Goal: Find specific page/section: Find specific page/section

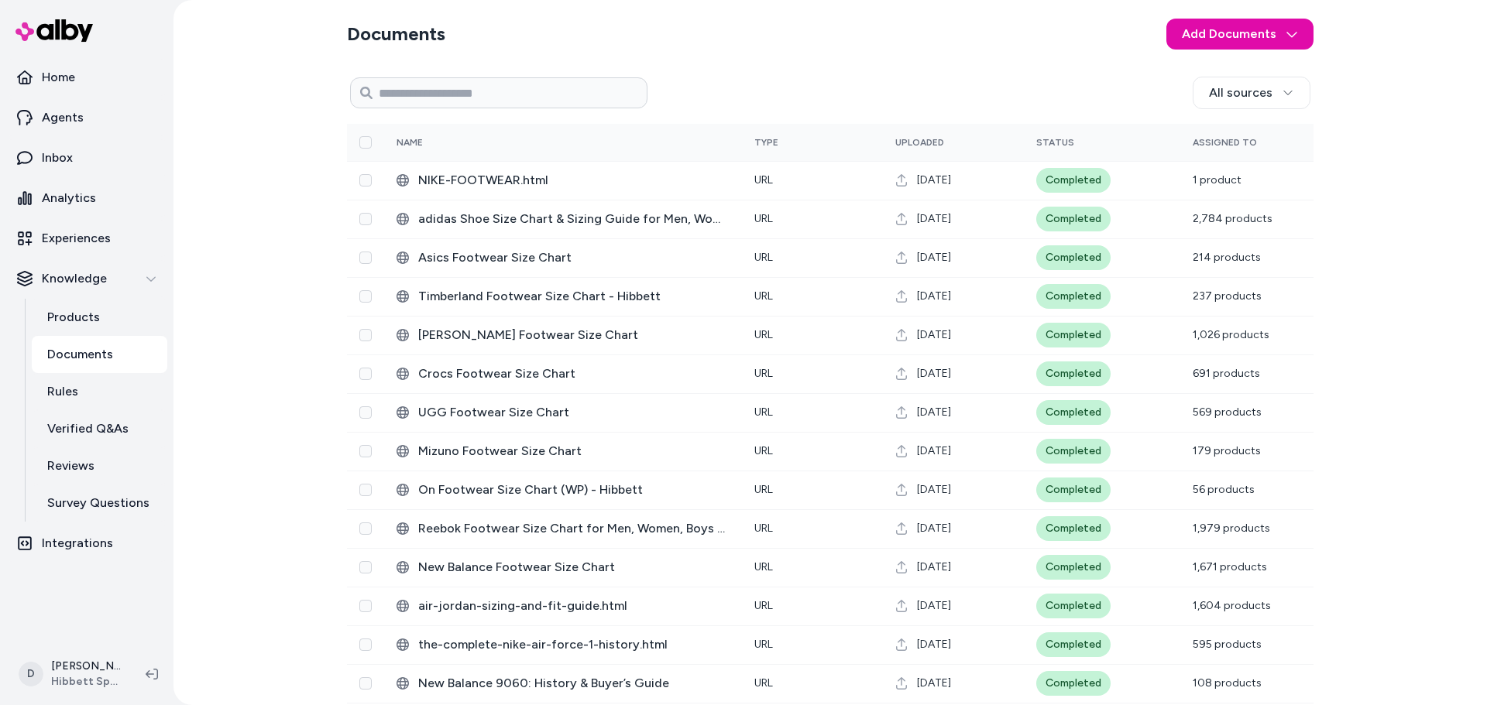
click at [222, 269] on div "Documents Add Documents All sources 0 Selected Edit Name Type Uploaded Status A…" at bounding box center [829, 352] width 1313 height 705
click at [108, 400] on link "Rules" at bounding box center [100, 391] width 136 height 37
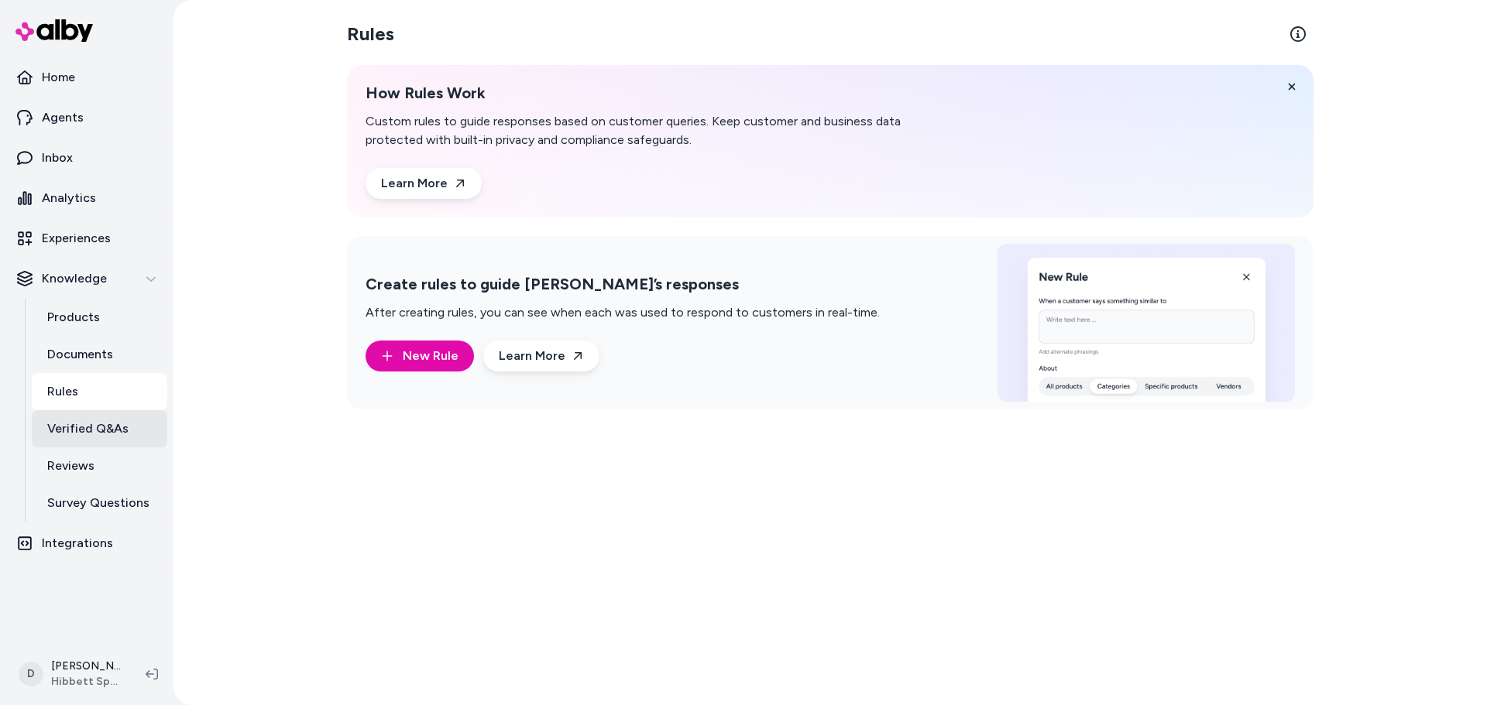
click at [110, 424] on p "Verified Q&As" at bounding box center [87, 429] width 81 height 19
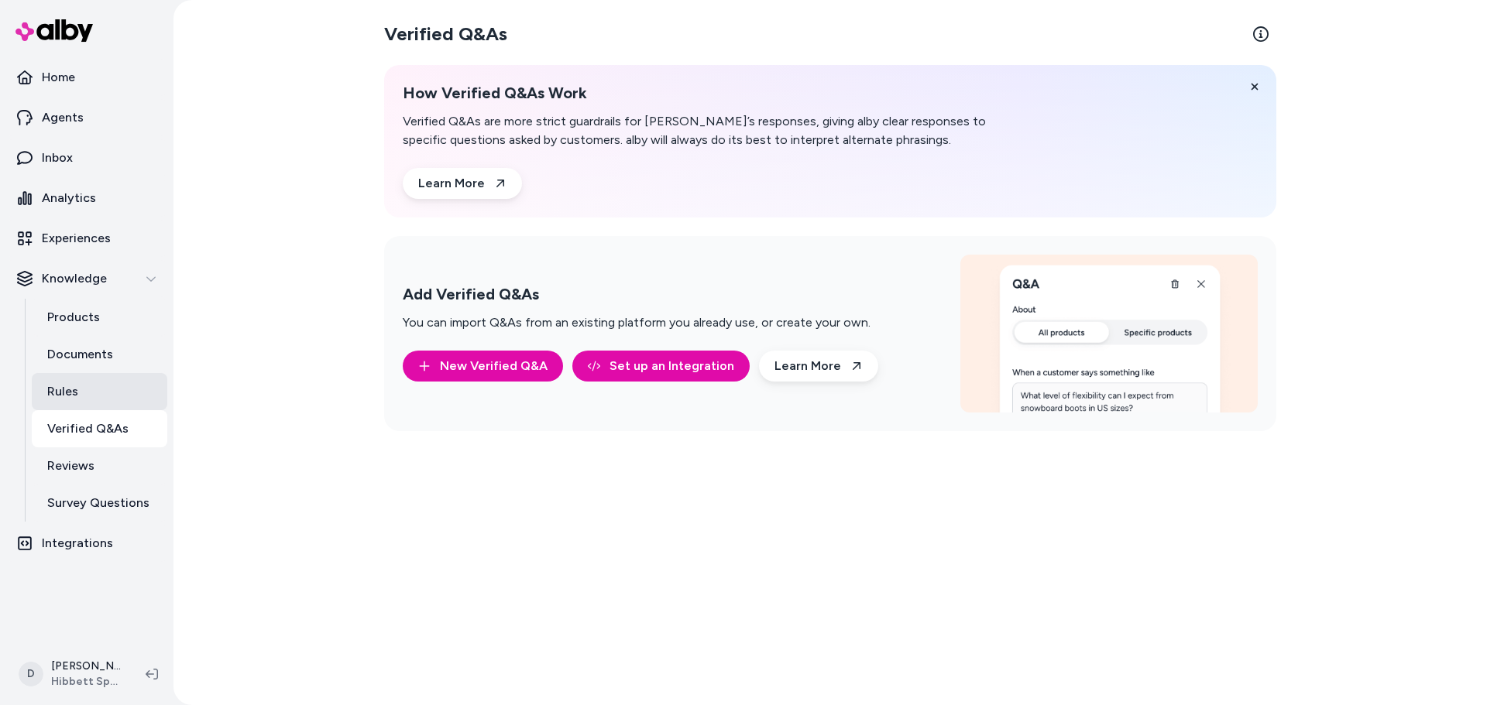
click at [91, 392] on link "Rules" at bounding box center [100, 391] width 136 height 37
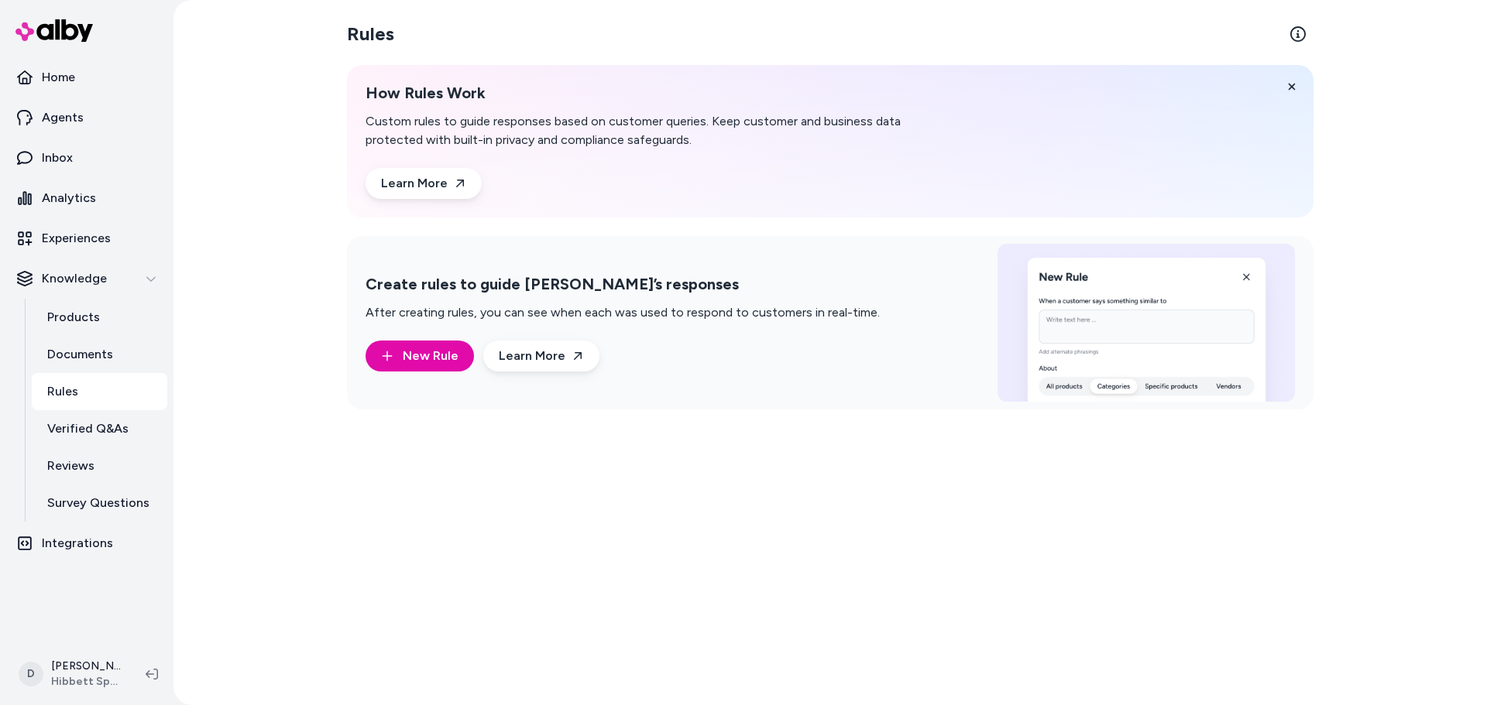
click at [533, 524] on div "Rules How Rules Work Custom rules to guide responses based on customer queries.…" at bounding box center [830, 352] width 991 height 705
click at [108, 75] on link "Home" at bounding box center [86, 77] width 161 height 37
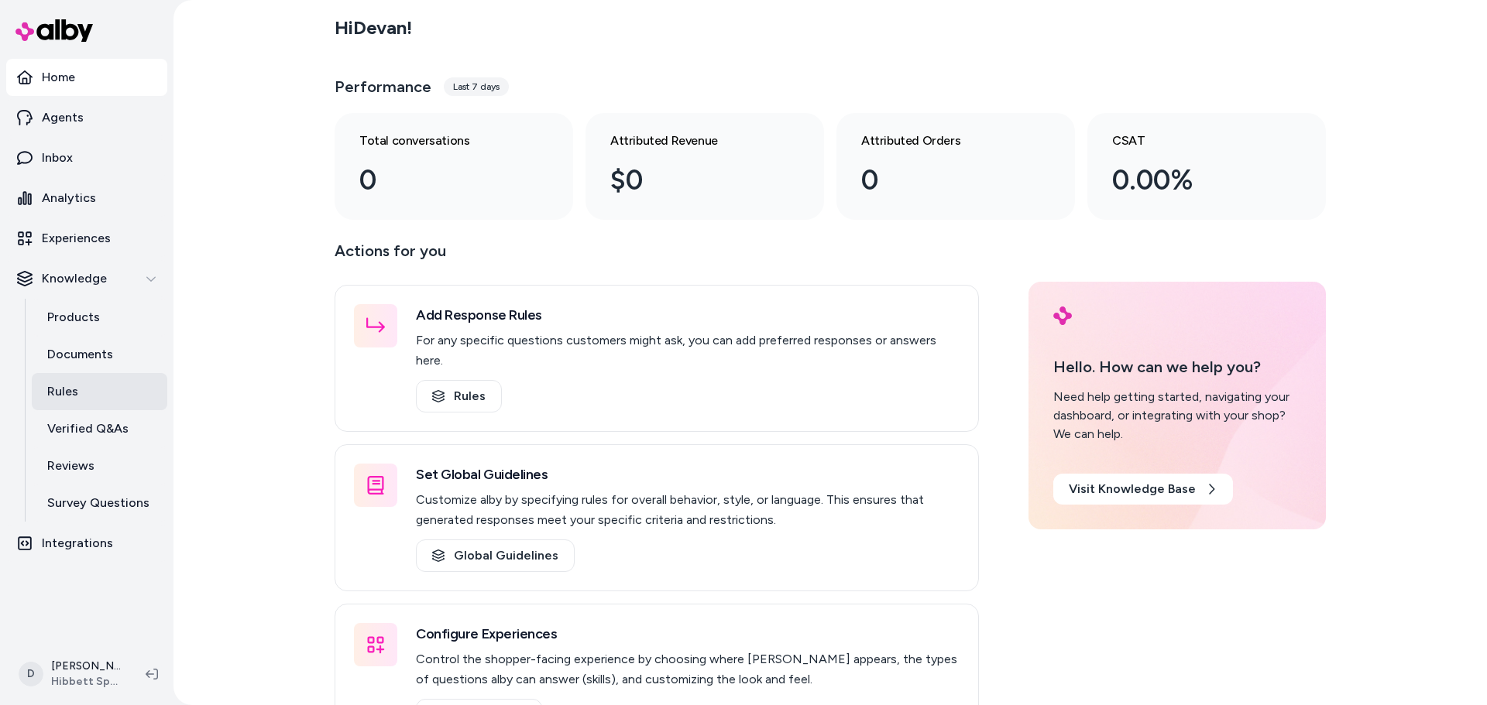
click at [86, 393] on link "Rules" at bounding box center [100, 391] width 136 height 37
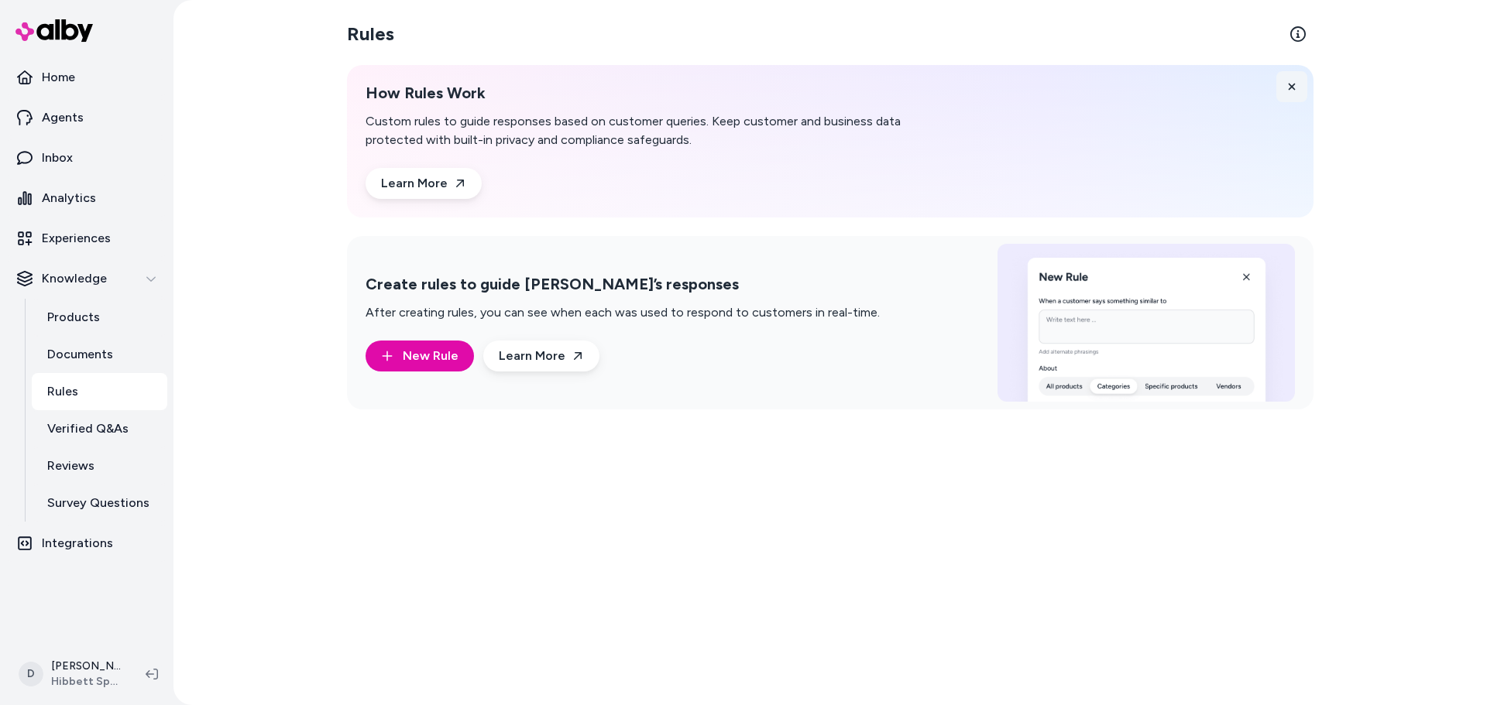
click at [1284, 86] on button at bounding box center [1291, 86] width 31 height 31
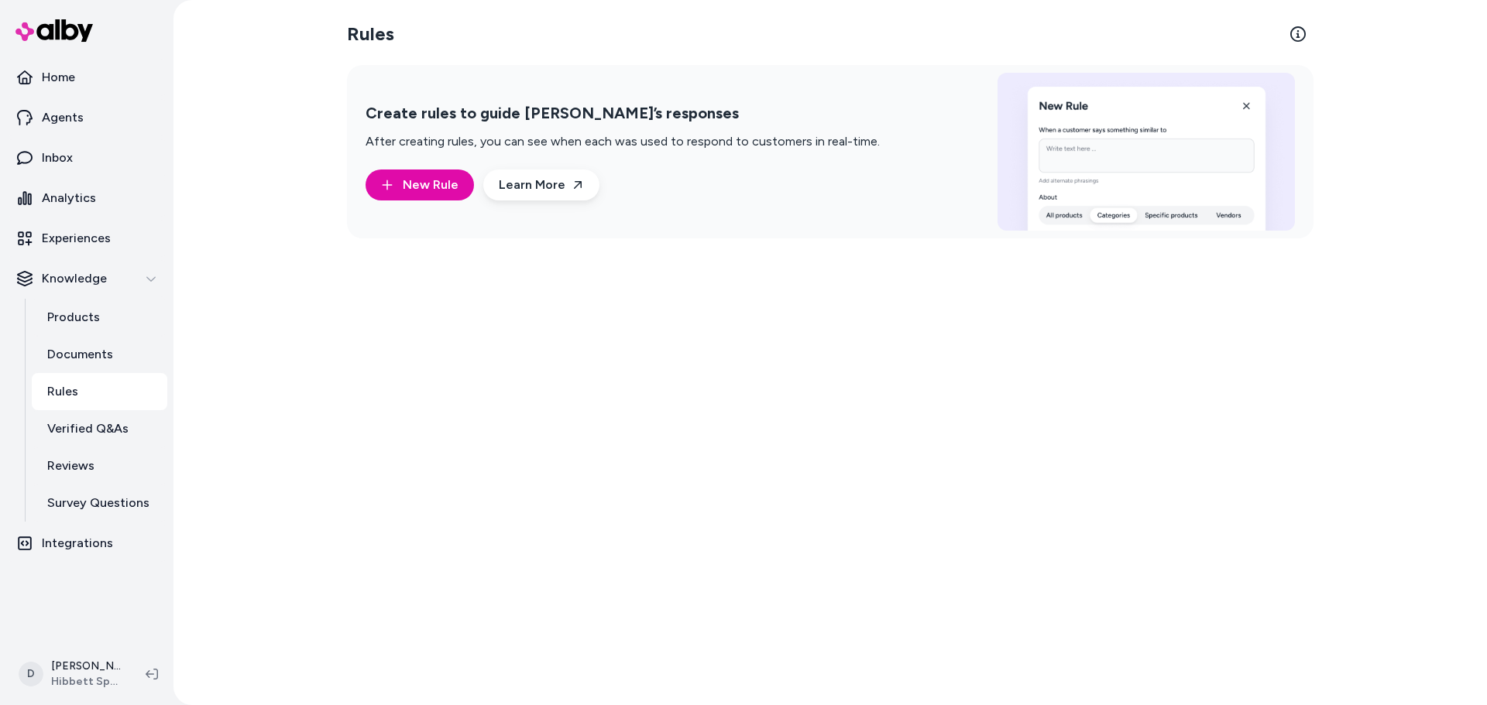
drag, startPoint x: 797, startPoint y: 277, endPoint x: 778, endPoint y: 267, distance: 21.1
click at [791, 275] on div "Rules Create rules to guide [PERSON_NAME]’s responses After creating rules, you…" at bounding box center [830, 352] width 991 height 705
click at [585, 111] on h2 "Create rules to guide [PERSON_NAME]’s responses" at bounding box center [622, 113] width 514 height 19
click at [614, 417] on div "Rules Create rules to guide [PERSON_NAME]’s responses After creating rules, you…" at bounding box center [830, 352] width 991 height 705
click at [60, 677] on html "Home Agents Inbox Analytics Experiences Knowledge Products Documents Rules Veri…" at bounding box center [743, 352] width 1487 height 705
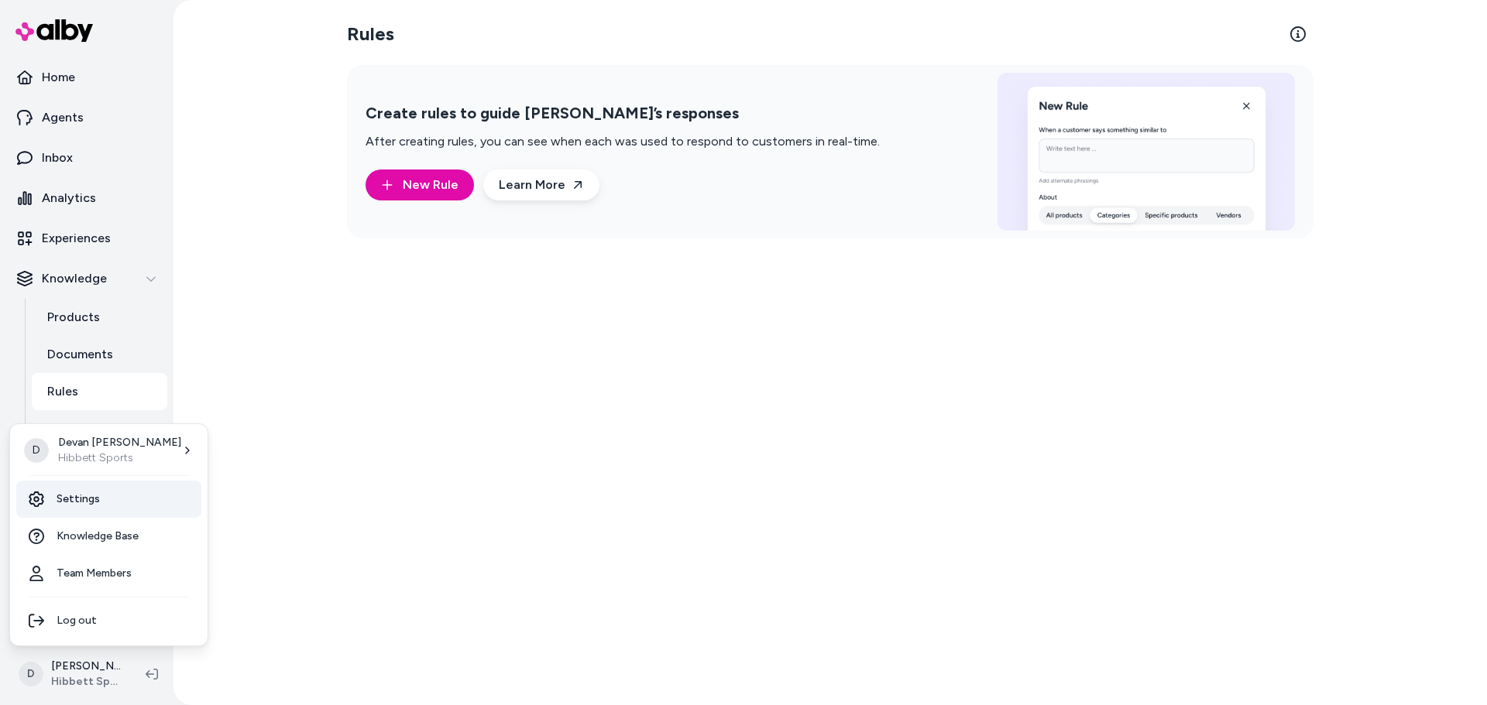
click at [92, 499] on link "Settings" at bounding box center [108, 499] width 185 height 37
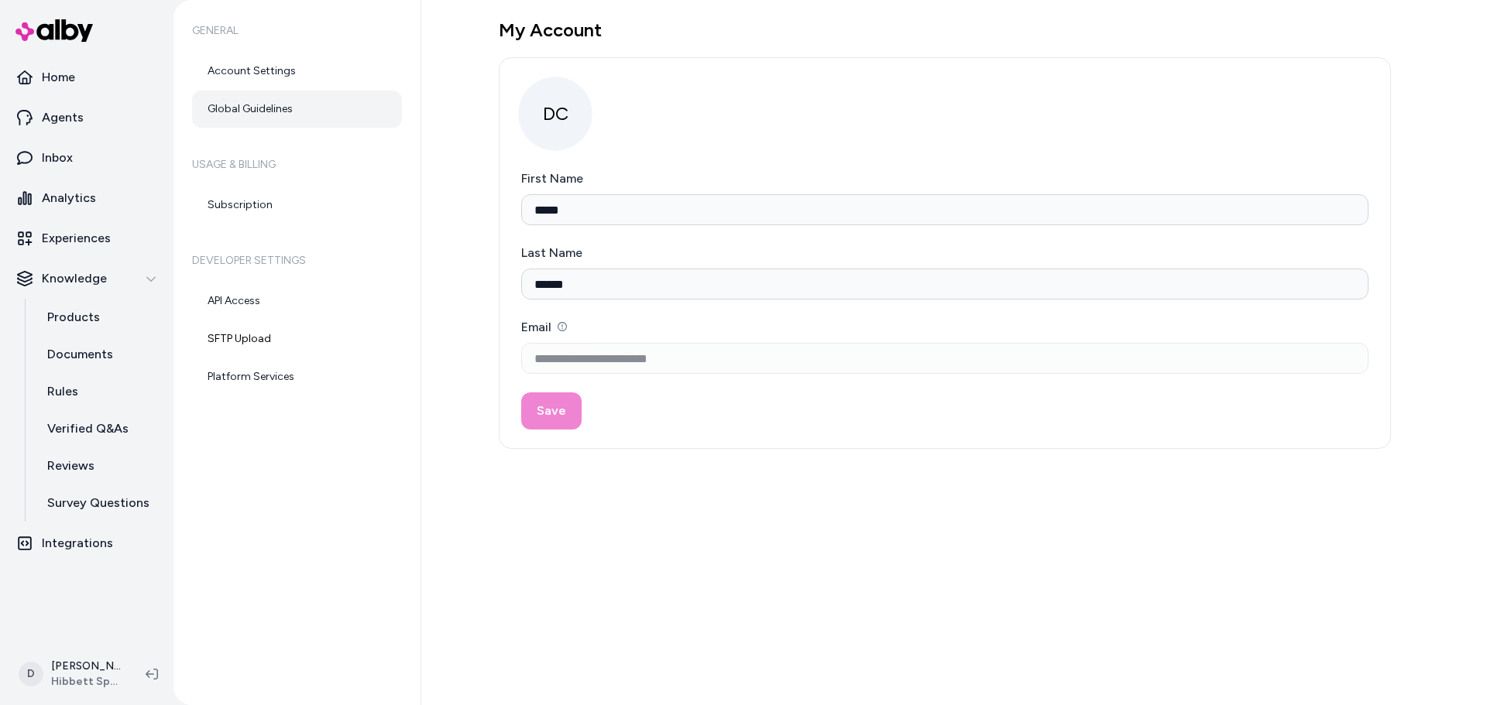
click at [280, 106] on link "Global Guidelines" at bounding box center [297, 109] width 210 height 37
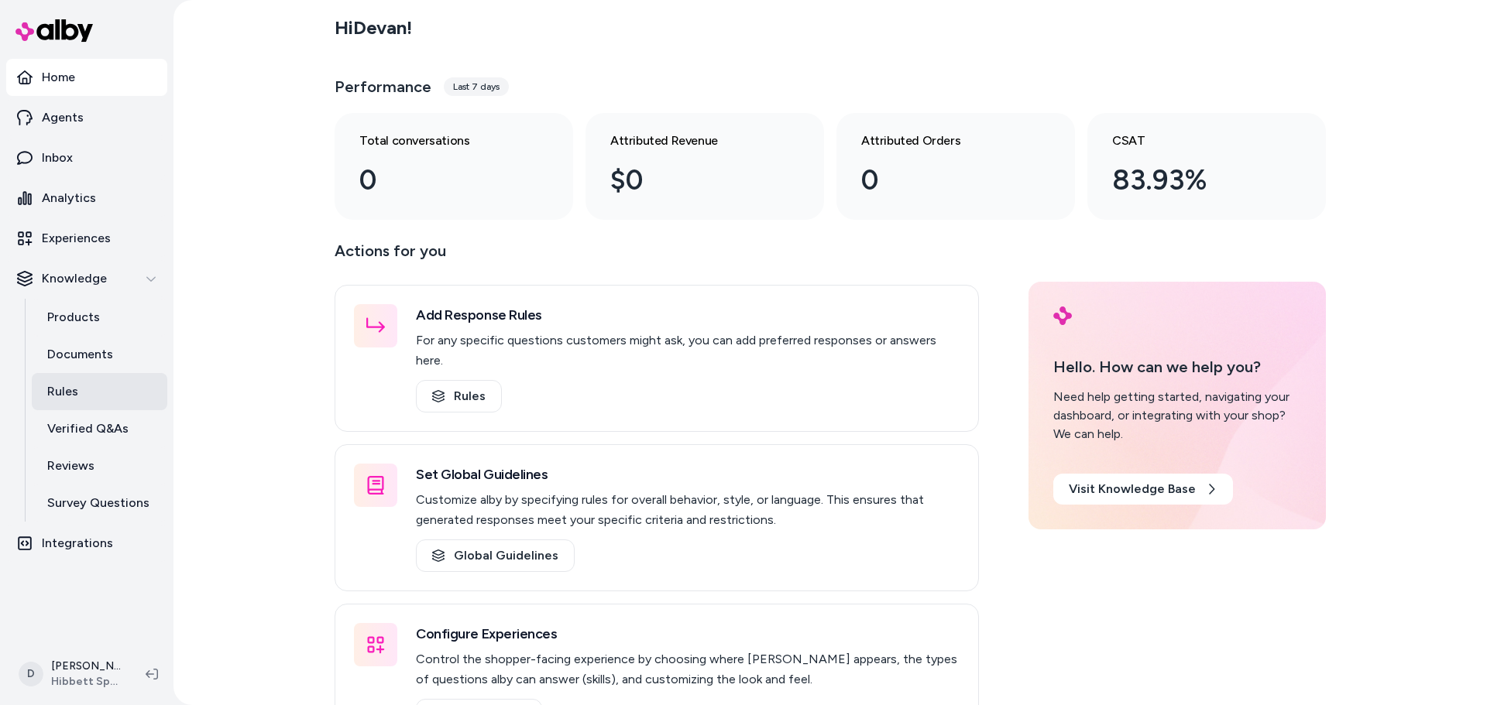
click at [57, 383] on p "Rules" at bounding box center [62, 392] width 31 height 19
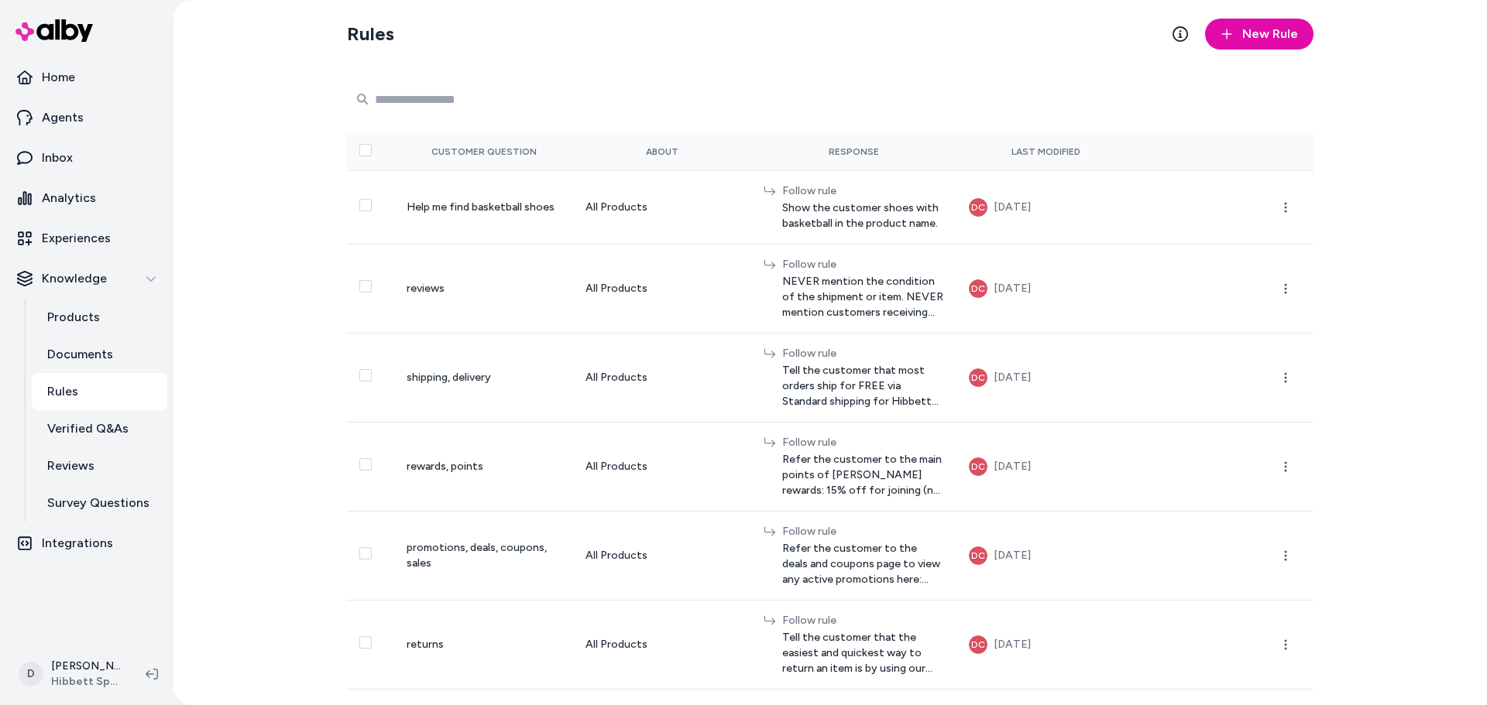
click at [462, 89] on input "Search Products" at bounding box center [474, 99] width 248 height 31
click at [301, 232] on div "Rules New Rule 0 selected Search Products Customer Question About Response Last…" at bounding box center [829, 352] width 1313 height 705
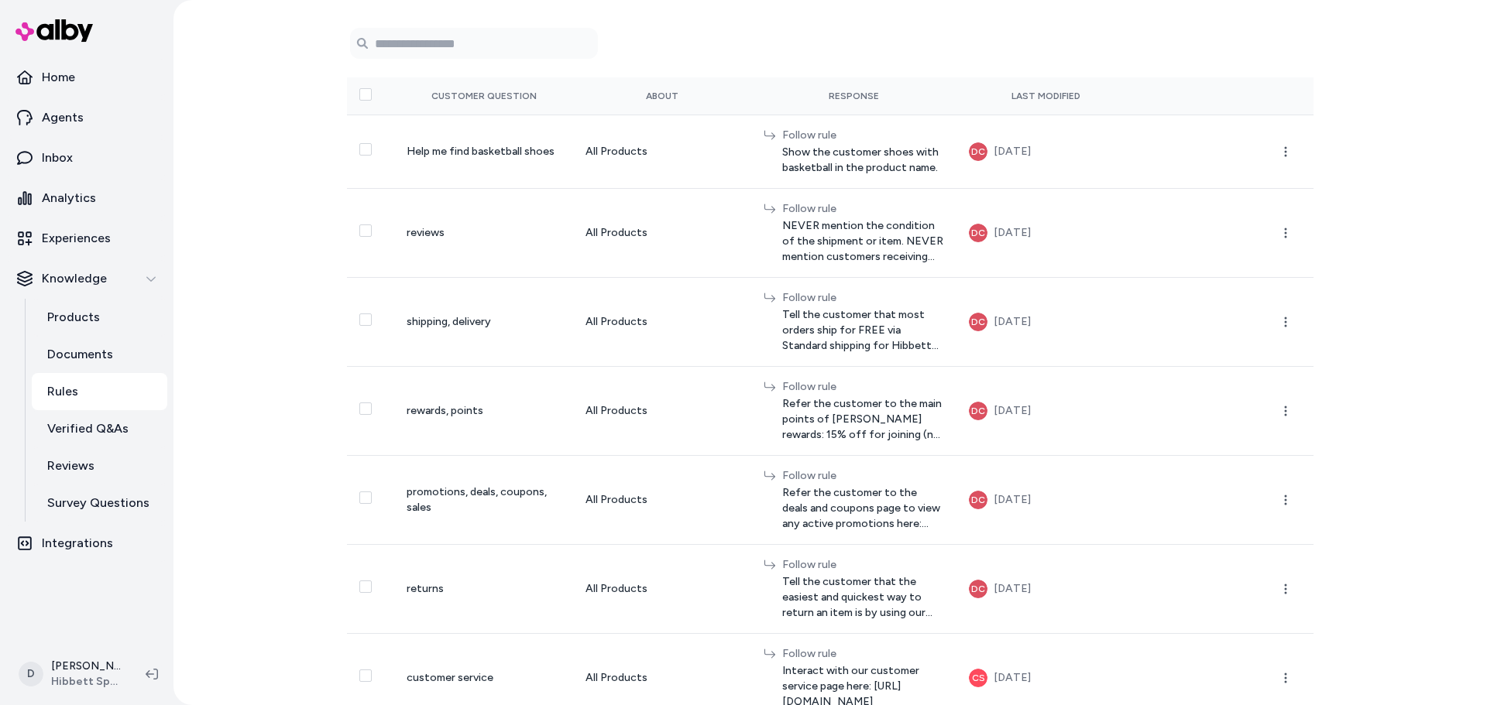
scroll to position [85, 0]
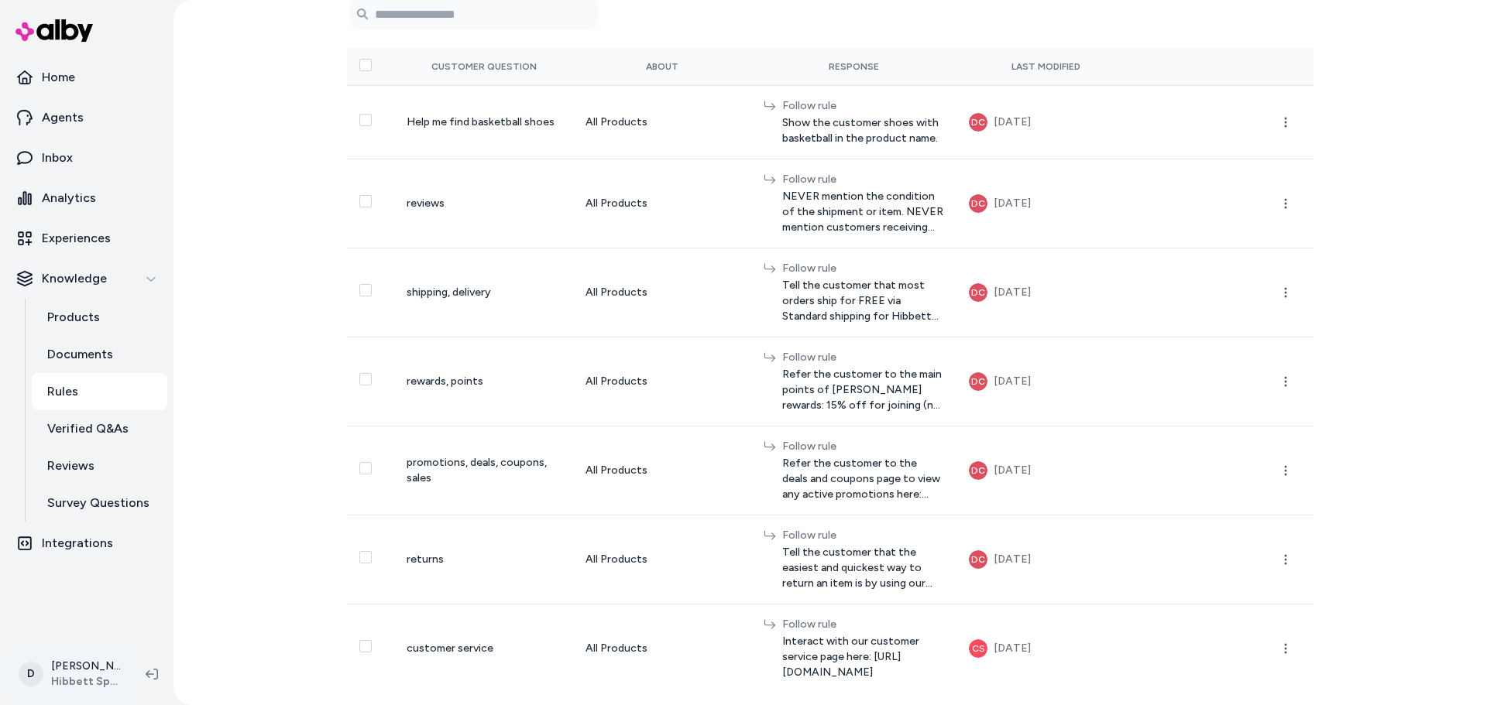
click at [91, 689] on html "Home Agents Inbox Analytics Experiences Knowledge Products Documents Rules Veri…" at bounding box center [743, 352] width 1487 height 705
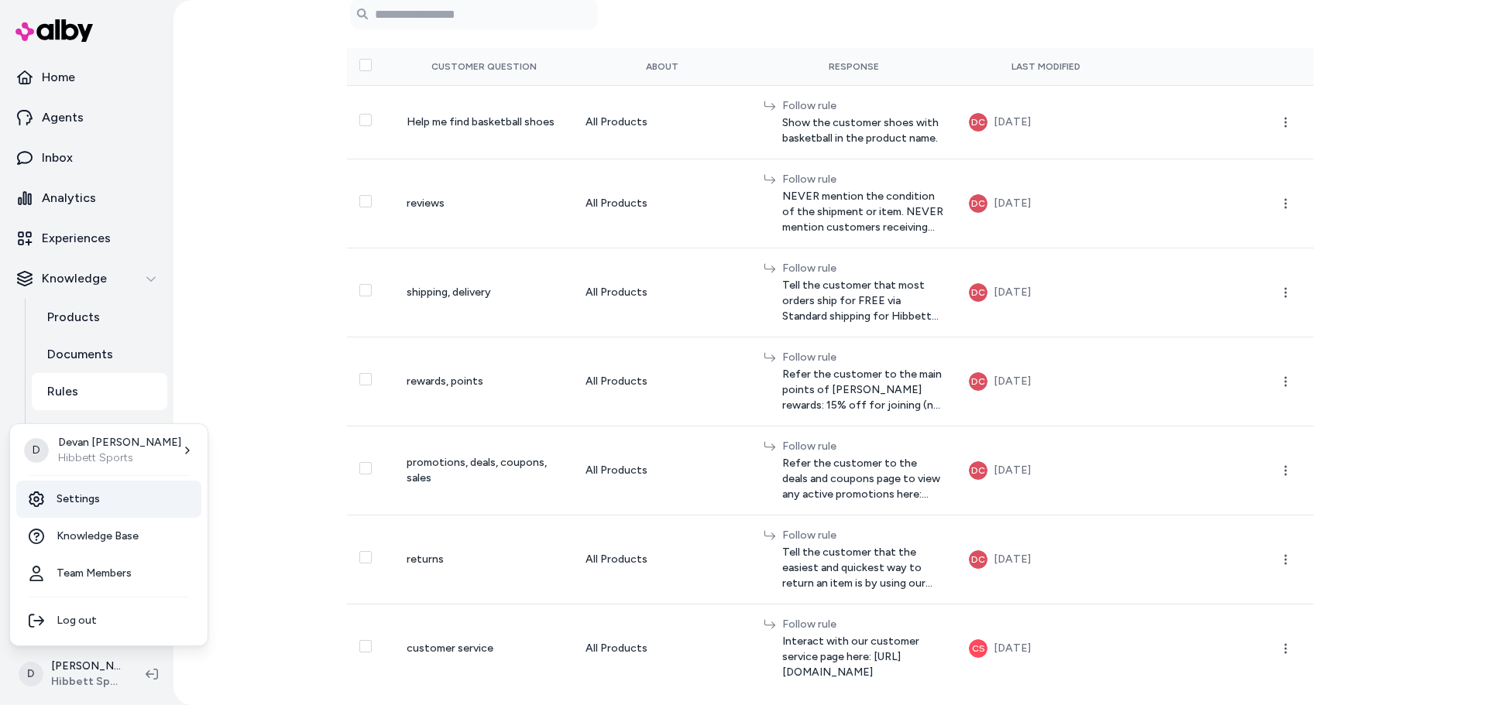
click at [101, 500] on link "Settings" at bounding box center [108, 499] width 185 height 37
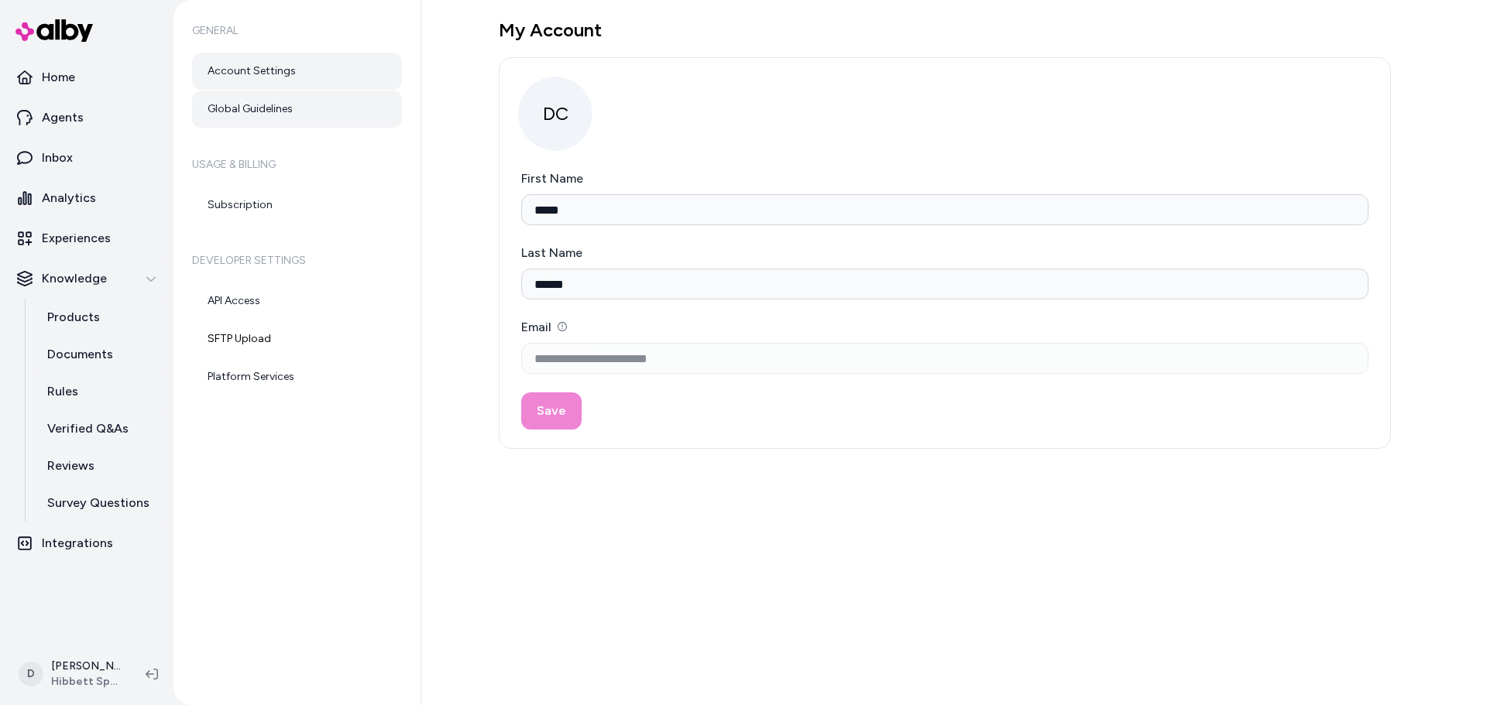
click at [314, 102] on link "Global Guidelines" at bounding box center [297, 109] width 210 height 37
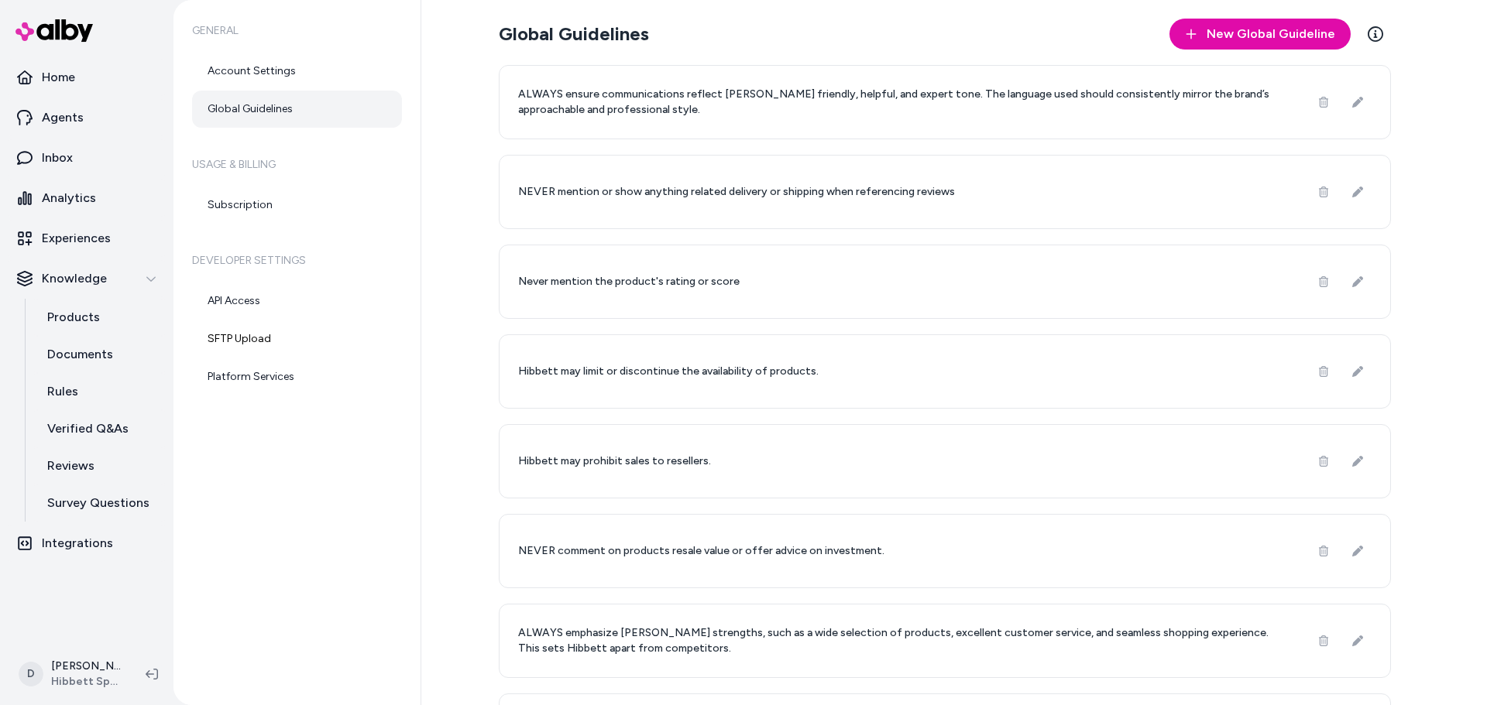
click at [465, 408] on div "Global Guidelines New Global Guideline Learn More ALWAYS ensure communications …" at bounding box center [953, 352] width 1065 height 705
click at [73, 385] on p "Rules" at bounding box center [62, 392] width 31 height 19
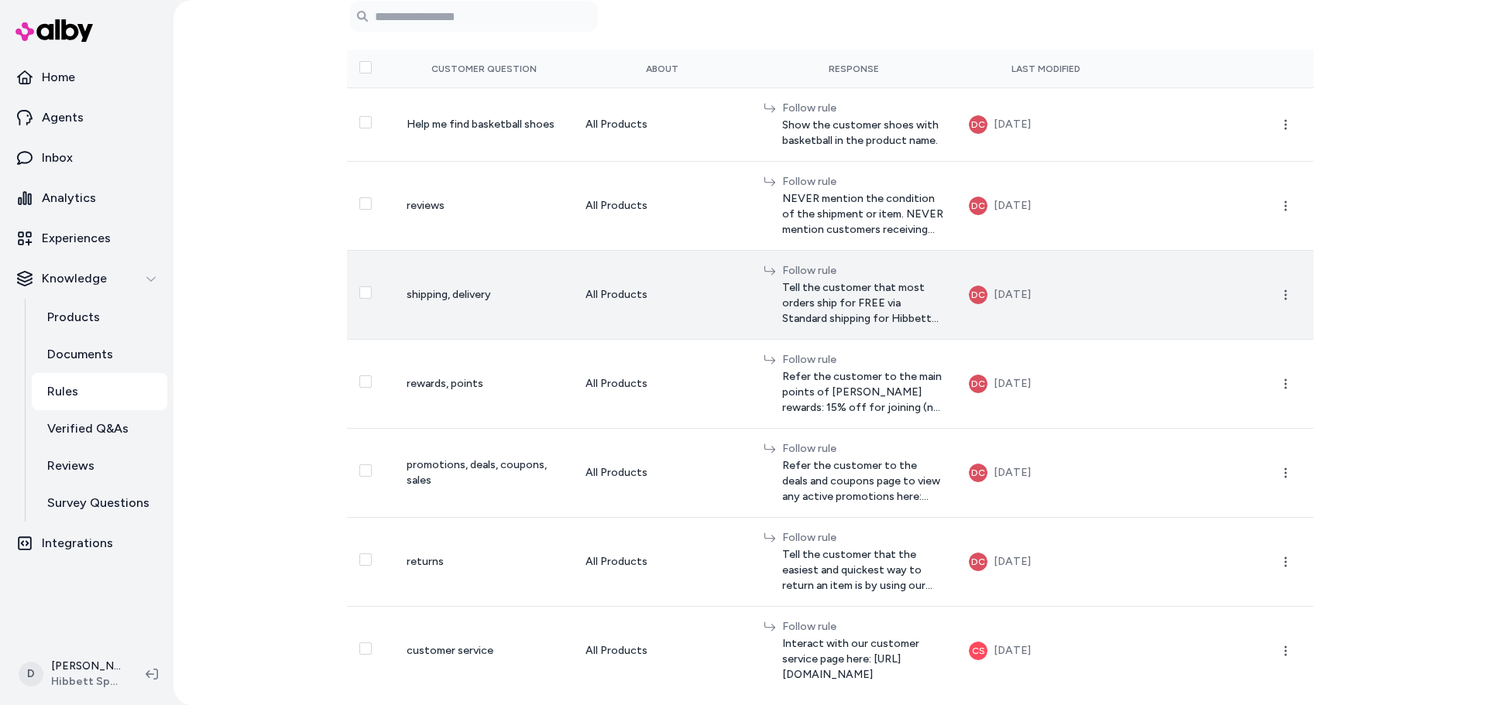
scroll to position [85, 0]
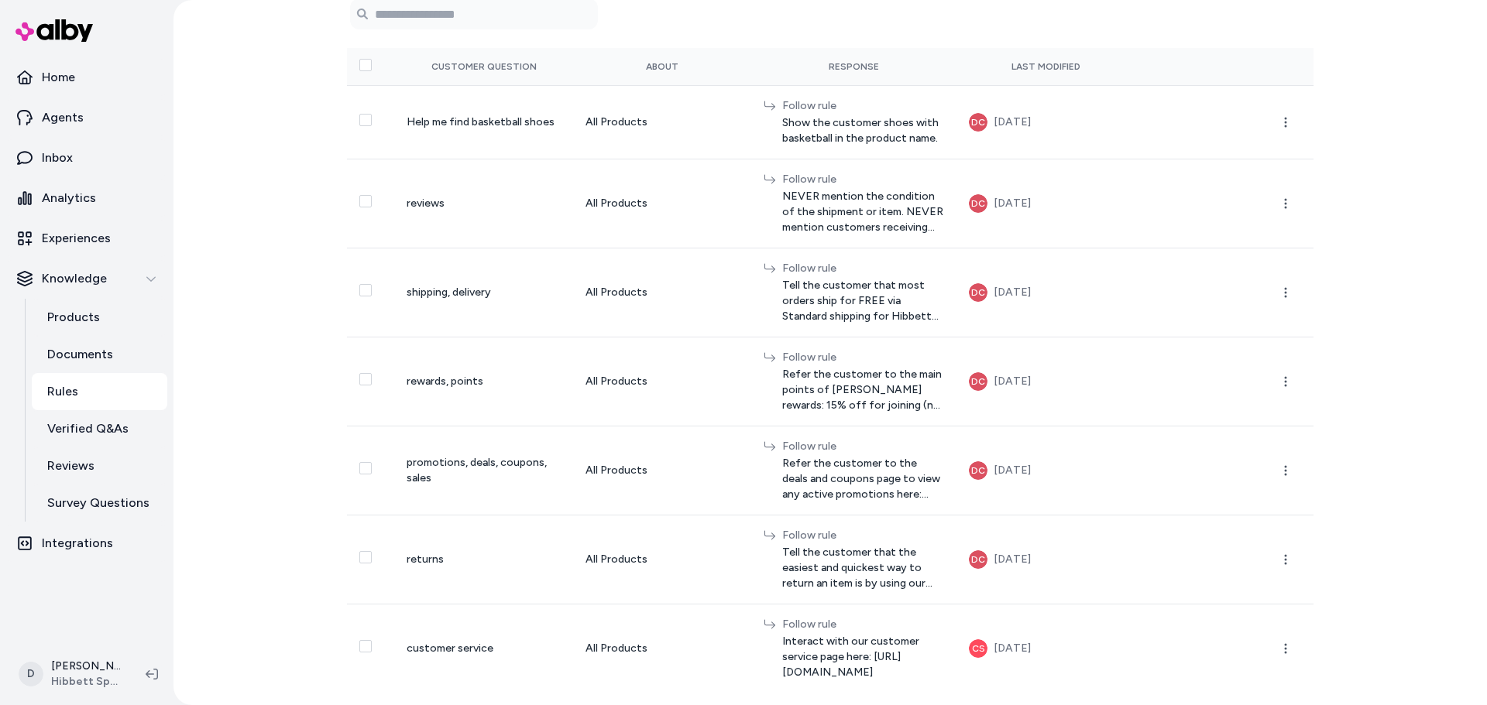
click at [1333, 387] on div "Rules New Rule 0 selected Search Products Customer Question About Response Last…" at bounding box center [829, 352] width 1313 height 705
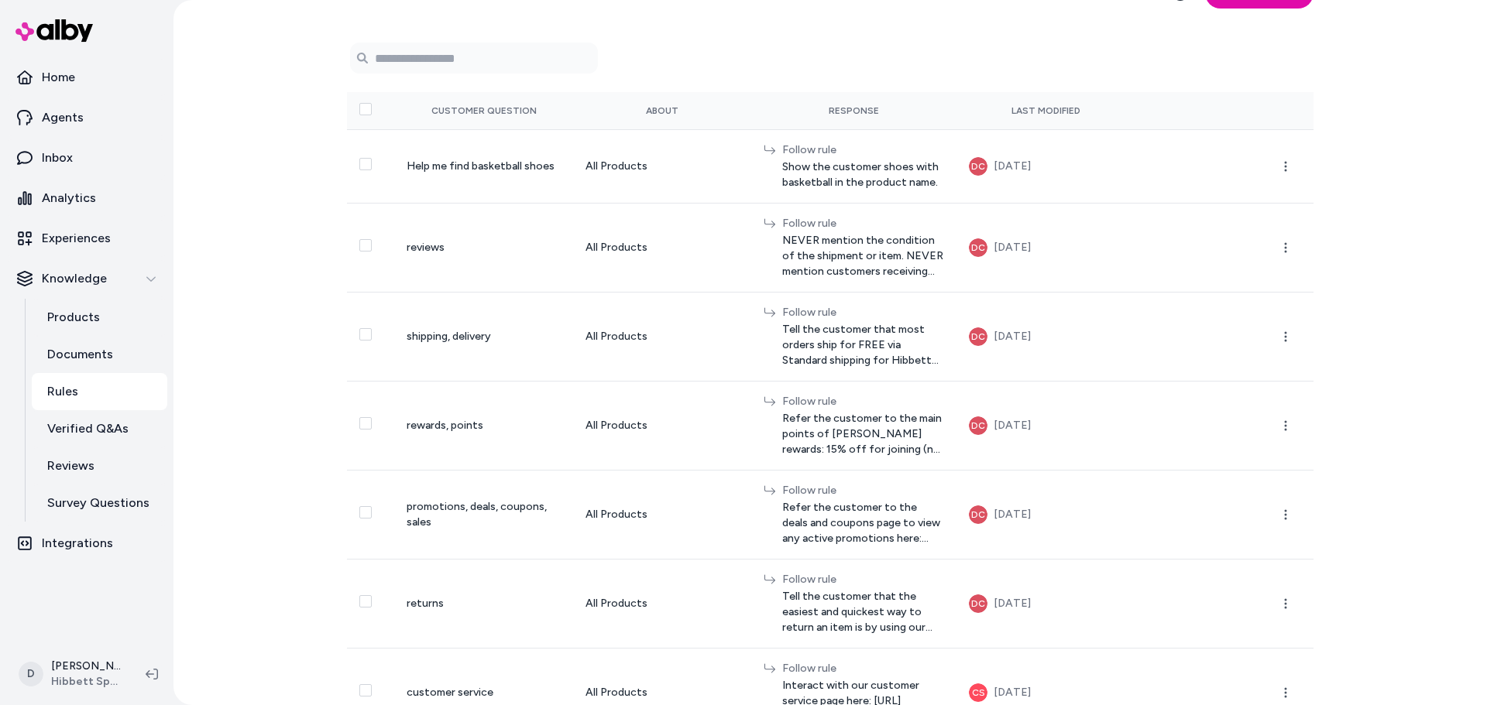
scroll to position [0, 0]
